Goal: Task Accomplishment & Management: Use online tool/utility

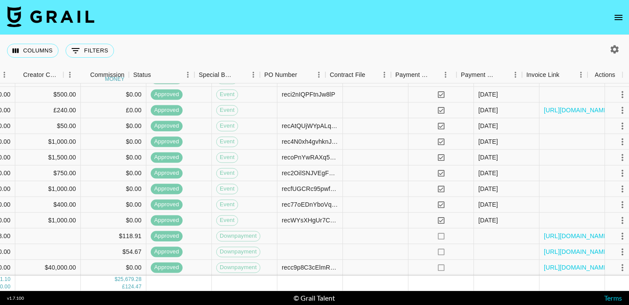
scroll to position [1556, 664]
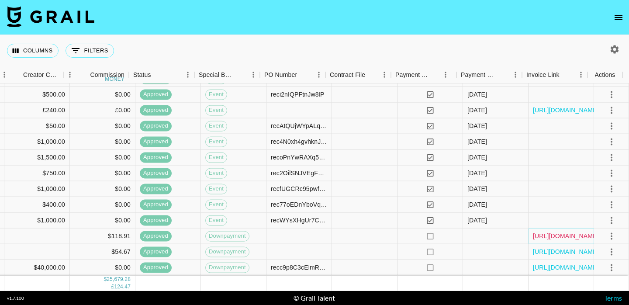
click at [572, 231] on link "[URL][DOMAIN_NAME]" at bounding box center [566, 235] width 66 height 9
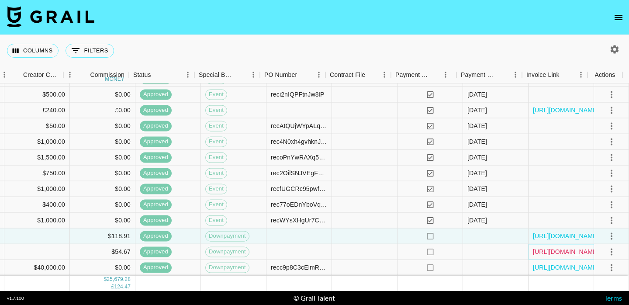
click at [559, 247] on link "[URL][DOMAIN_NAME]" at bounding box center [566, 251] width 66 height 9
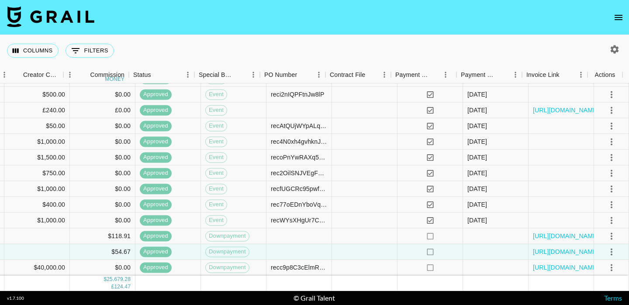
click at [621, 48] on button "button" at bounding box center [614, 49] width 15 height 15
select select "[DATE]"
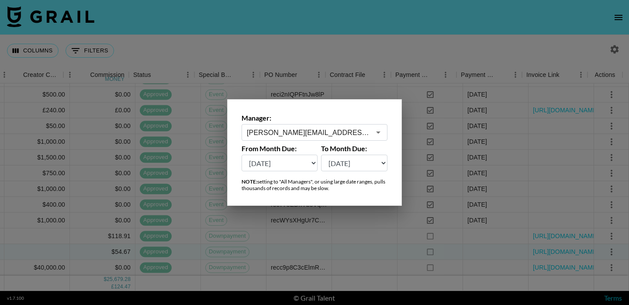
click at [325, 133] on input "[PERSON_NAME][EMAIL_ADDRESS][DOMAIN_NAME]" at bounding box center [309, 133] width 124 height 10
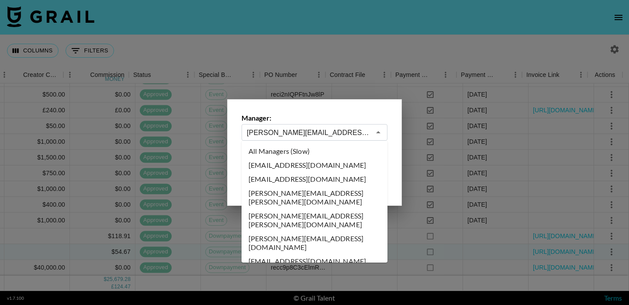
scroll to position [3739, 0]
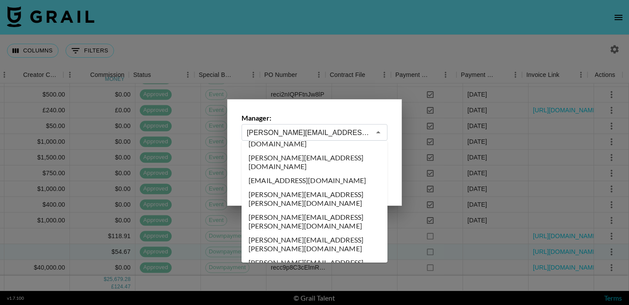
click at [346, 129] on input "[PERSON_NAME][EMAIL_ADDRESS][DOMAIN_NAME]" at bounding box center [309, 133] width 124 height 10
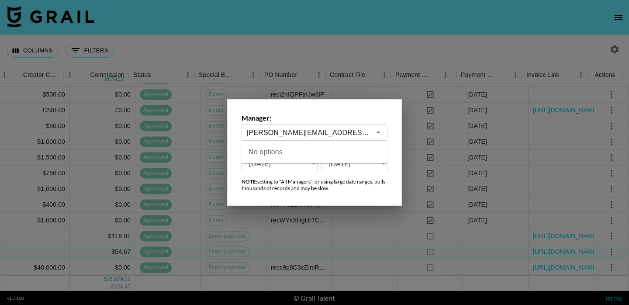
click at [346, 129] on input "[PERSON_NAME][EMAIL_ADDRESS][DOMAIN_NAME], l" at bounding box center [309, 133] width 124 height 10
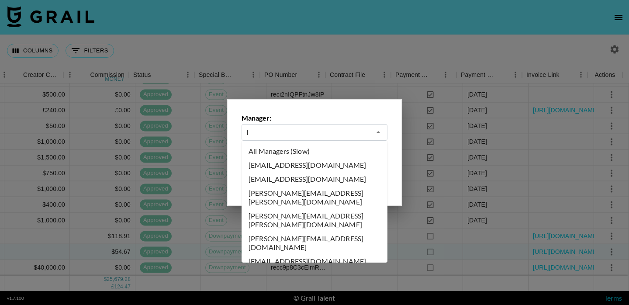
scroll to position [0, 0]
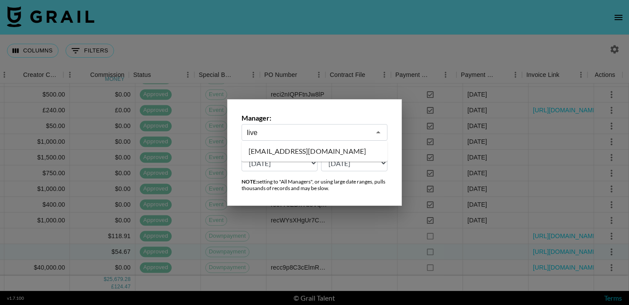
click at [344, 152] on li "[EMAIL_ADDRESS][DOMAIN_NAME]" at bounding box center [314, 151] width 146 height 14
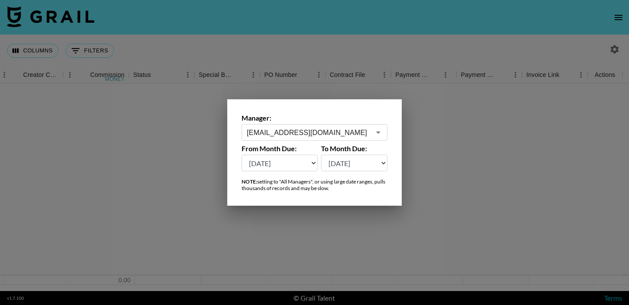
scroll to position [0, 657]
type input "[EMAIL_ADDRESS][DOMAIN_NAME]"
click at [338, 162] on select "[DATE] Aug '[DATE] Jun '[DATE] Apr '[DATE] Feb '[DATE] Dec '[DATE] Oct '[DATE] …" at bounding box center [354, 163] width 67 height 17
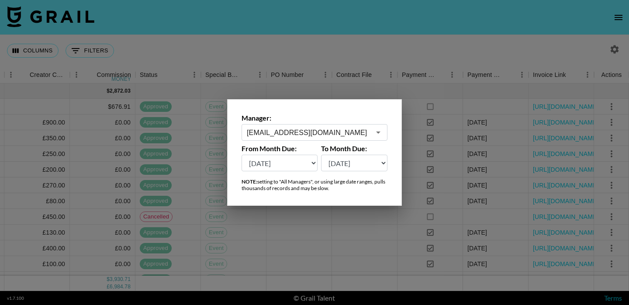
select select "[DATE]"
click at [321, 155] on select "[DATE] Aug '[DATE] Jun '[DATE] Apr '[DATE] Feb '[DATE] Dec '[DATE] Oct '[DATE] …" at bounding box center [354, 163] width 67 height 17
click at [290, 168] on select "[DATE] Aug '[DATE] Jun '[DATE] Apr '[DATE] Feb '[DATE] Dec '[DATE] Oct '[DATE] …" at bounding box center [279, 163] width 76 height 17
select select "[DATE]"
click at [241, 155] on select "[DATE] Aug '[DATE] Jun '[DATE] Apr '[DATE] Feb '[DATE] Dec '[DATE] Oct '[DATE] …" at bounding box center [279, 163] width 76 height 17
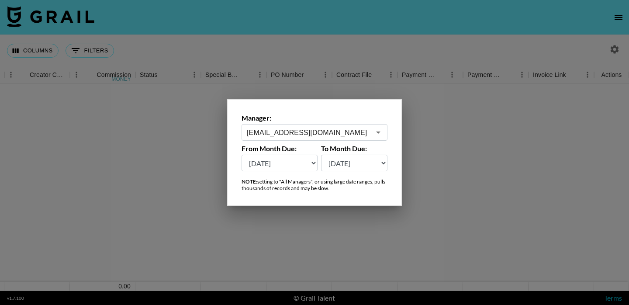
click at [379, 50] on div at bounding box center [314, 152] width 629 height 305
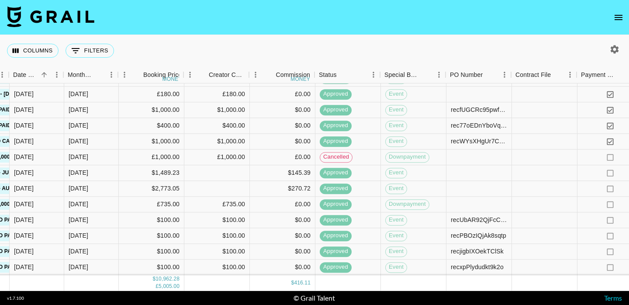
scroll to position [223, 664]
